Goal: Task Accomplishment & Management: Use online tool/utility

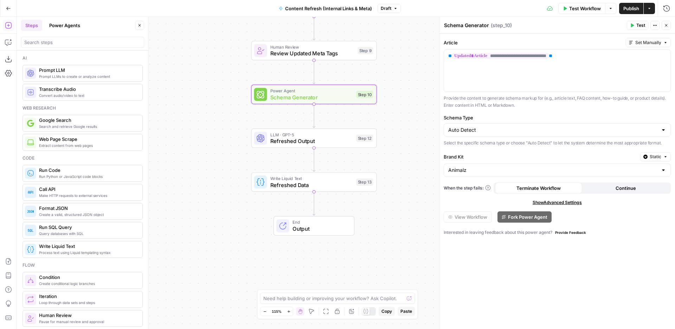
scroll to position [1218, 0]
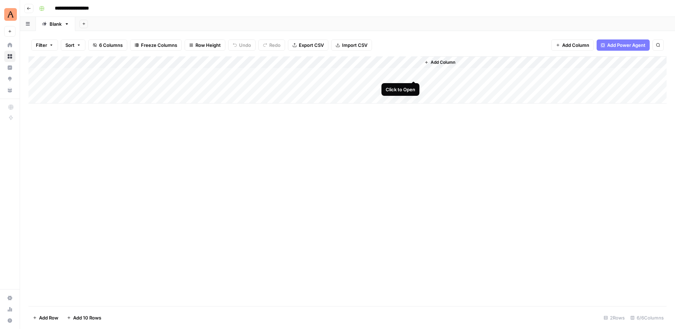
click at [413, 72] on div "Add Column" at bounding box center [347, 79] width 638 height 47
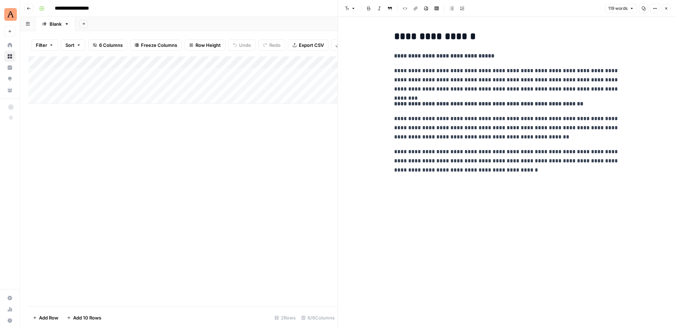
click at [667, 8] on icon "button" at bounding box center [667, 8] width 2 height 2
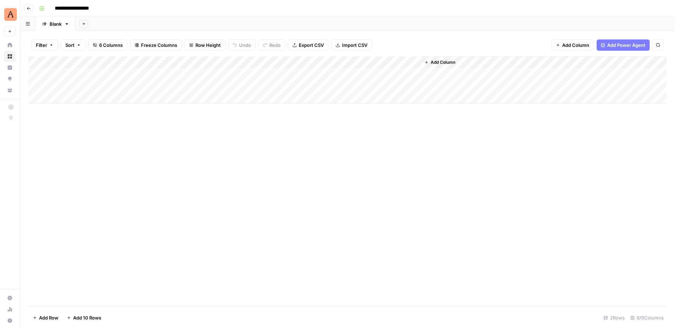
click at [341, 74] on div "Add Column" at bounding box center [347, 79] width 638 height 47
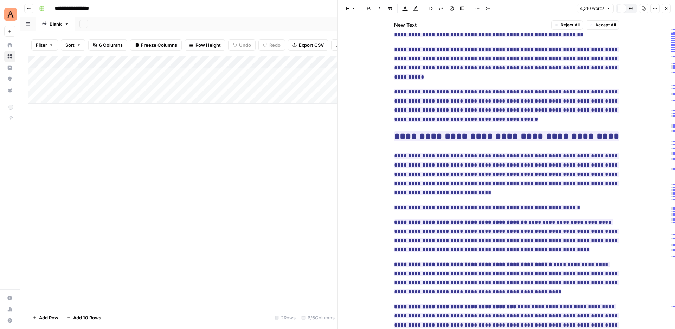
scroll to position [326, 0]
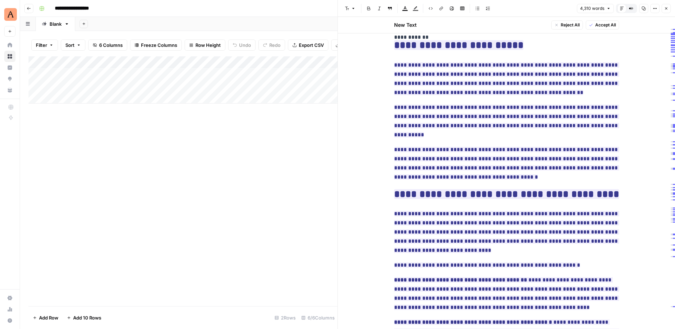
click at [668, 10] on icon "button" at bounding box center [667, 8] width 4 height 4
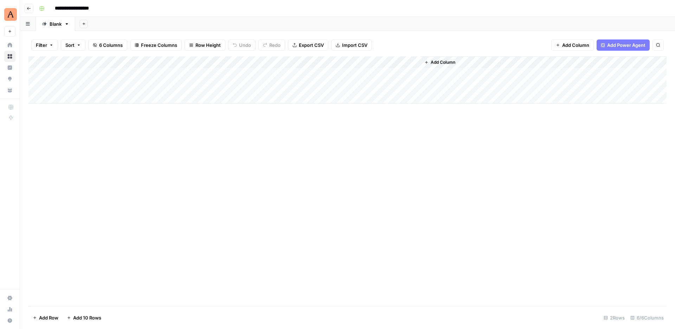
click at [410, 72] on div "Add Column" at bounding box center [347, 79] width 638 height 47
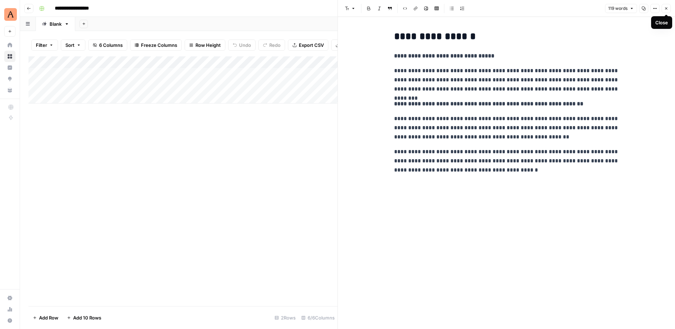
click at [667, 8] on icon "button" at bounding box center [667, 8] width 2 height 2
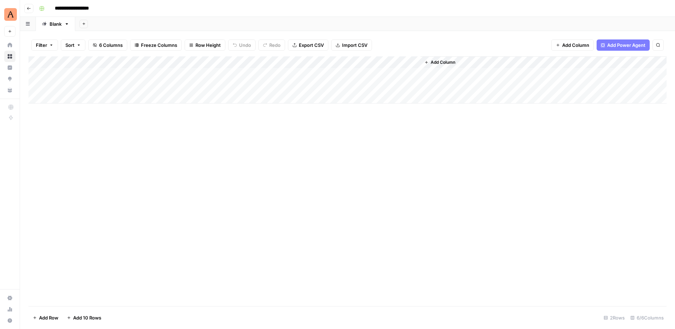
click at [412, 85] on div "Add Column" at bounding box center [347, 79] width 638 height 47
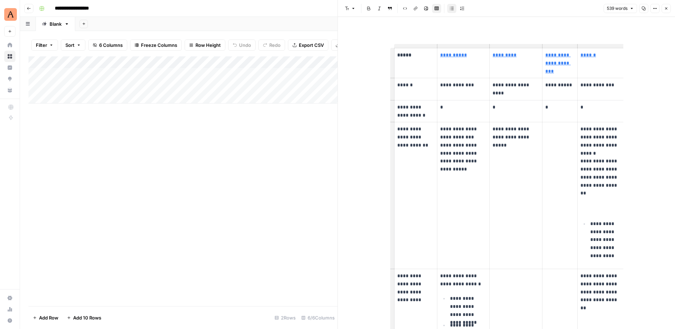
click at [666, 11] on button "Close" at bounding box center [666, 8] width 9 height 9
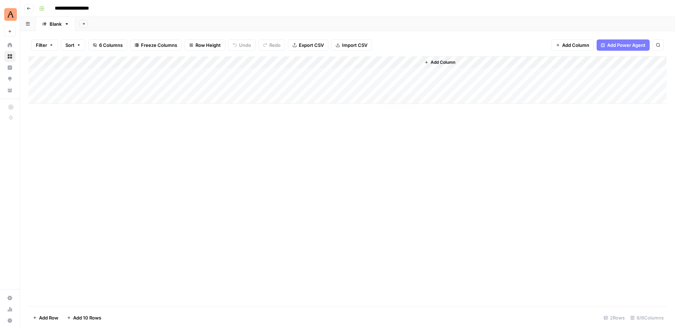
click at [415, 85] on div "Add Column" at bounding box center [347, 79] width 638 height 47
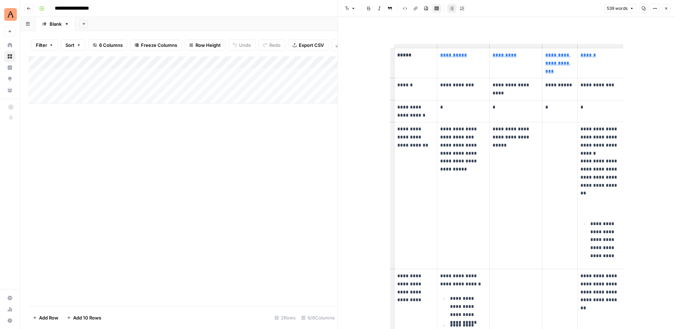
click at [460, 57] on link "**********" at bounding box center [453, 54] width 27 height 5
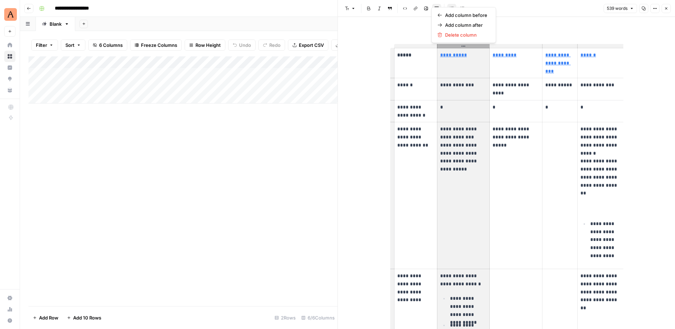
click at [458, 56] on link "**********" at bounding box center [453, 54] width 27 height 5
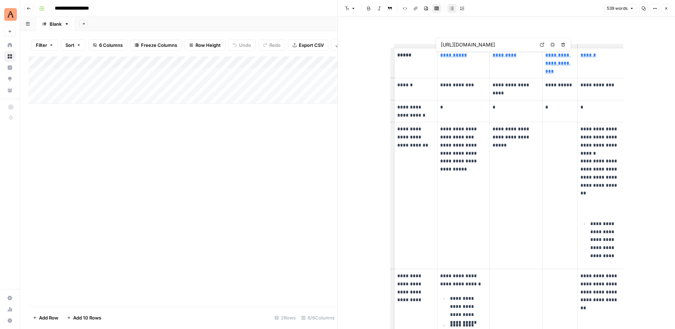
click at [543, 45] on icon at bounding box center [542, 45] width 4 height 4
type input "https://www.wsj.com/articles/how-unilever-used-ai-to-make-soap-go-viral-8e723717"
click at [533, 45] on icon at bounding box center [534, 45] width 4 height 4
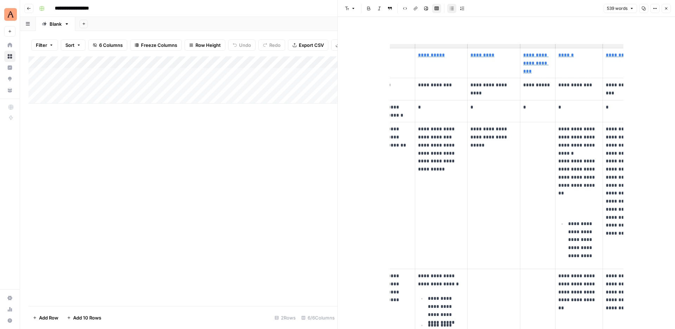
scroll to position [0, 49]
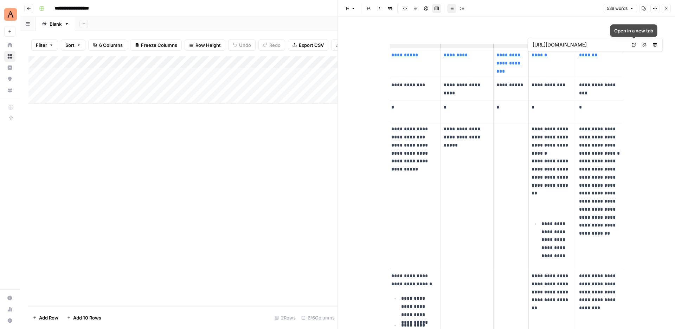
click at [635, 43] on icon at bounding box center [634, 45] width 4 height 4
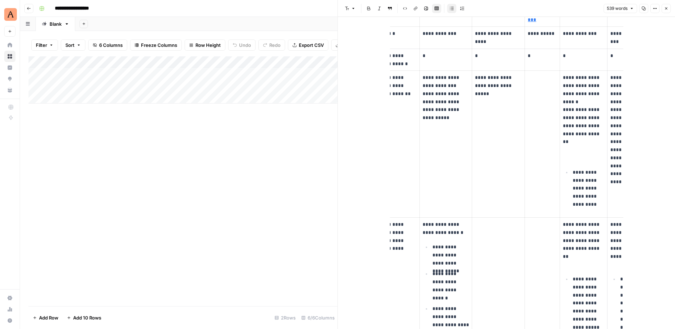
scroll to position [0, 0]
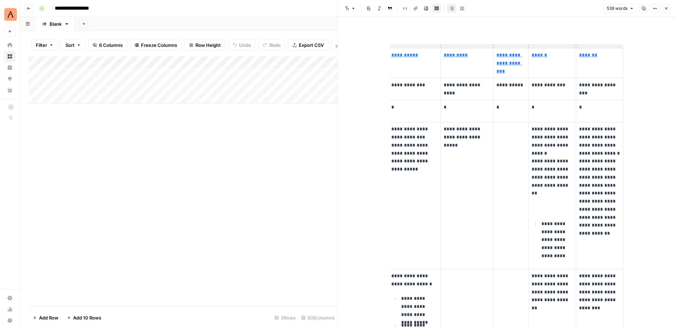
click at [669, 5] on button "Close" at bounding box center [666, 8] width 9 height 9
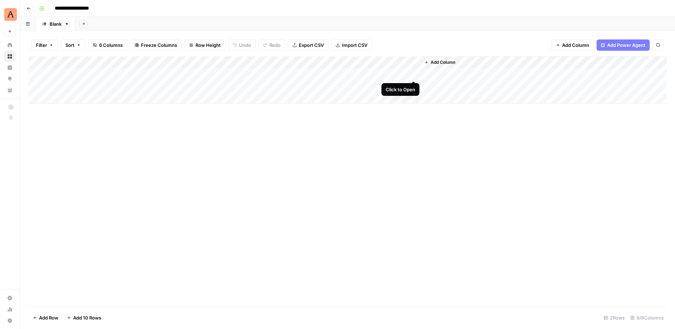
click at [414, 74] on div "Add Column" at bounding box center [347, 79] width 638 height 47
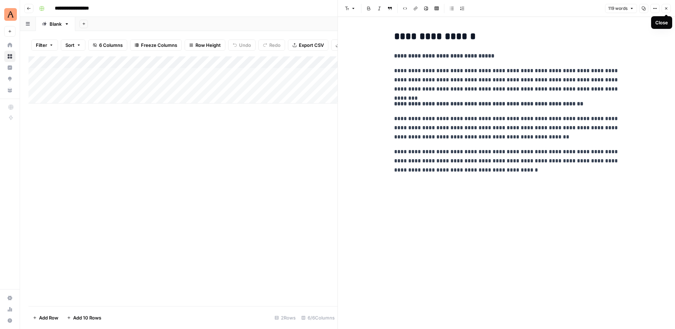
click at [667, 8] on icon "button" at bounding box center [667, 8] width 4 height 4
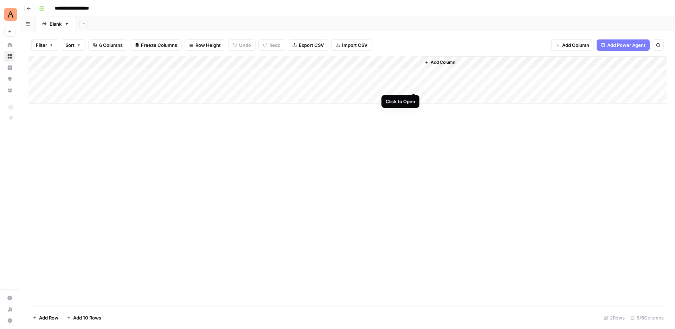
click at [414, 84] on div "Add Column" at bounding box center [347, 79] width 638 height 47
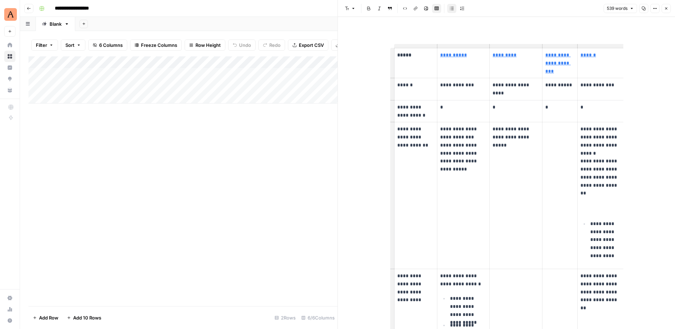
click at [185, 85] on div "Add Column" at bounding box center [182, 79] width 309 height 47
click at [190, 82] on div "Add Column" at bounding box center [182, 79] width 309 height 47
click at [190, 82] on textarea "**********" at bounding box center [237, 89] width 141 height 17
click at [181, 70] on div "Add Column" at bounding box center [182, 79] width 309 height 47
click at [181, 73] on div "Add Column" at bounding box center [182, 79] width 309 height 47
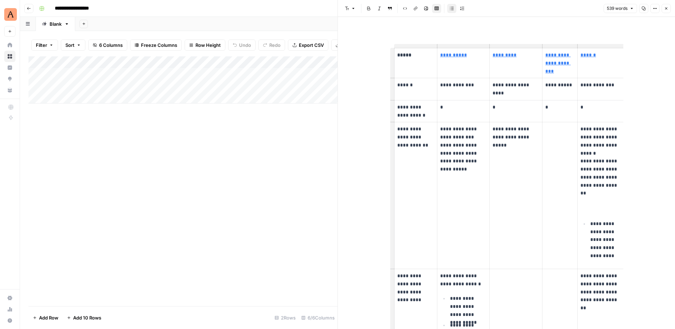
click at [160, 171] on div "Add Column" at bounding box center [182, 180] width 309 height 249
click at [149, 82] on div "Add Column" at bounding box center [182, 79] width 309 height 47
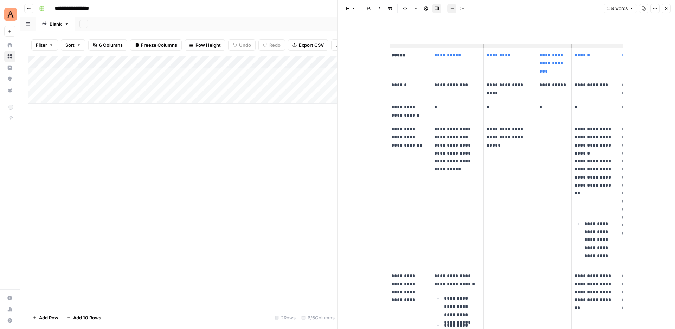
scroll to position [0, 1]
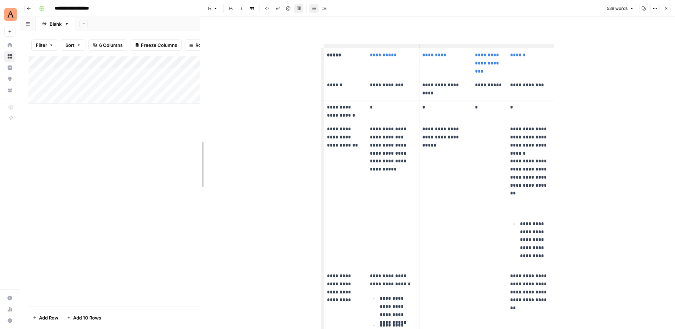
drag, startPoint x: 338, startPoint y: 36, endPoint x: 200, endPoint y: 51, distance: 138.7
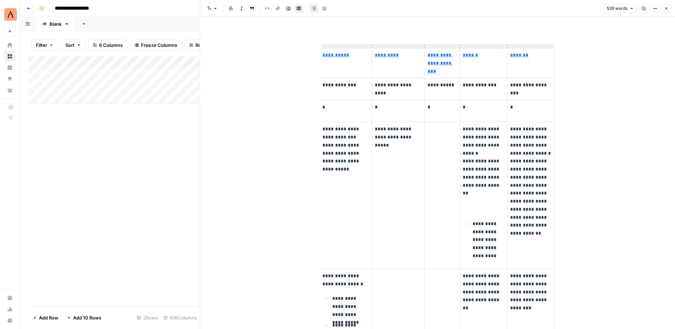
scroll to position [0, 0]
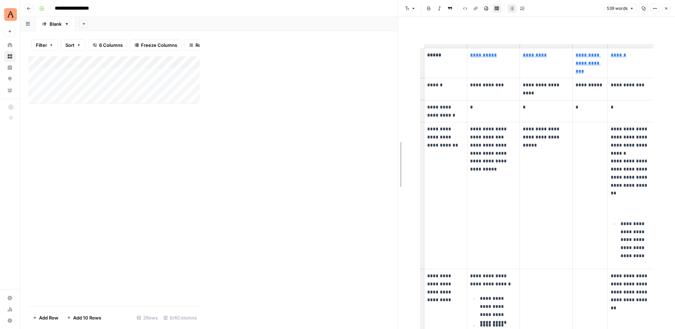
drag, startPoint x: 200, startPoint y: 27, endPoint x: 398, endPoint y: 43, distance: 198.7
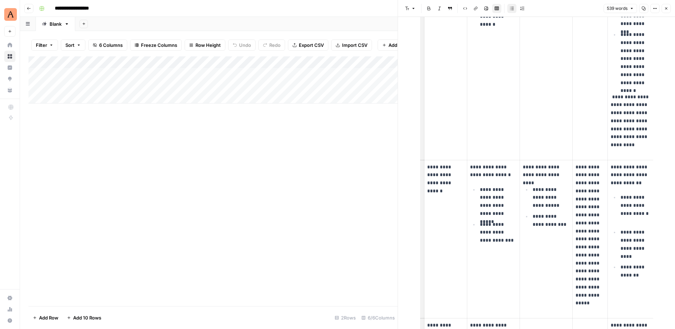
scroll to position [462, 0]
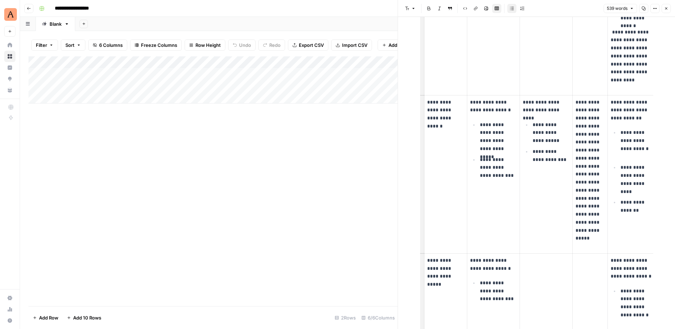
click at [667, 9] on icon "button" at bounding box center [667, 8] width 4 height 4
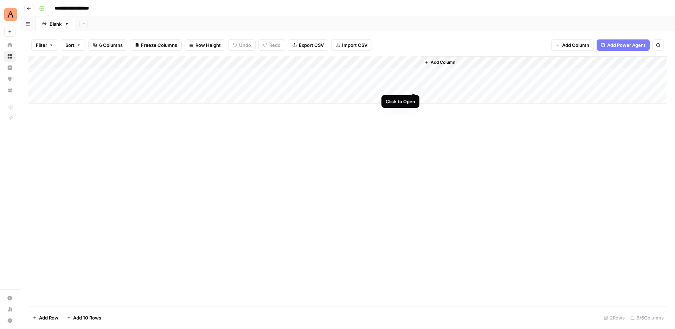
click at [413, 85] on div "Add Column" at bounding box center [347, 79] width 638 height 47
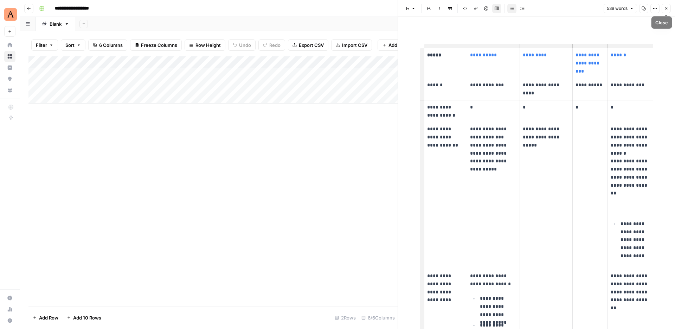
click at [666, 10] on icon "button" at bounding box center [667, 8] width 4 height 4
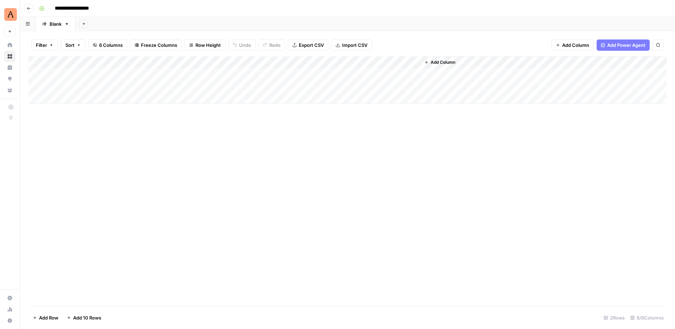
click at [340, 86] on div "Add Column" at bounding box center [347, 79] width 638 height 47
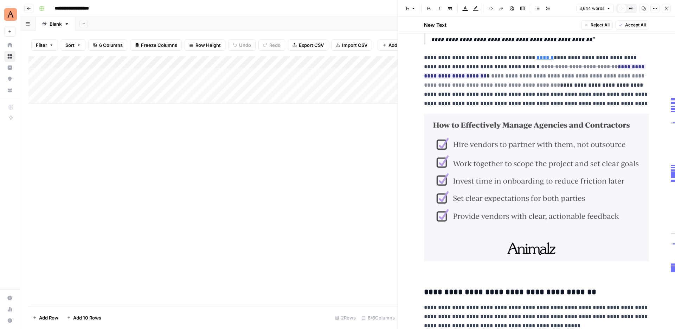
scroll to position [2201, 0]
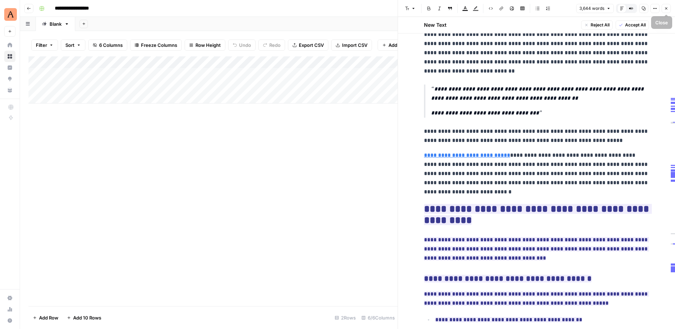
click at [670, 2] on header "Font style Bold Italic Block quote Text color Highlight color Code block Link I…" at bounding box center [536, 8] width 277 height 17
click at [668, 6] on button "Close" at bounding box center [666, 8] width 9 height 9
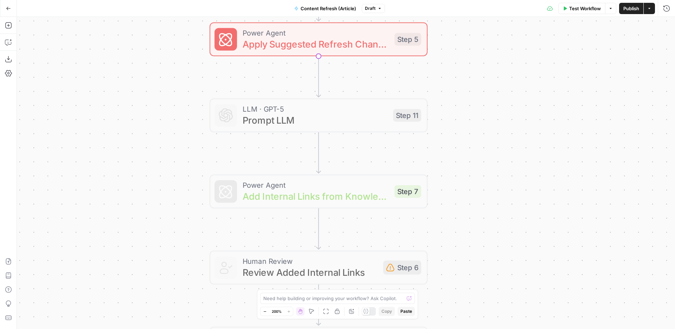
click at [7, 6] on icon "button" at bounding box center [8, 8] width 5 height 5
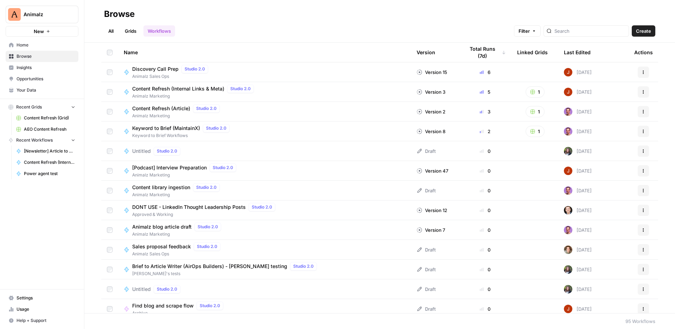
click at [30, 79] on span "Opportunities" at bounding box center [46, 79] width 59 height 6
